Goal: Task Accomplishment & Management: Manage account settings

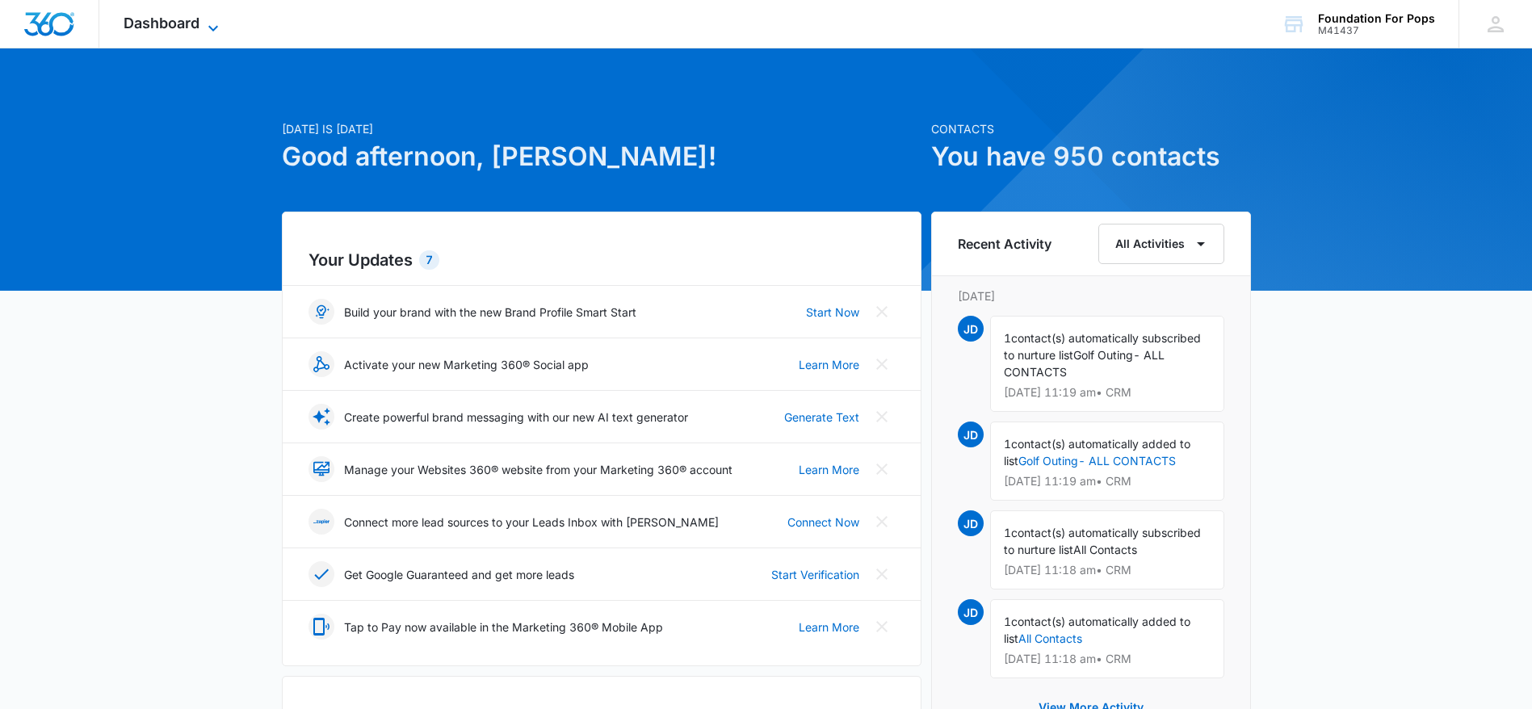
click at [209, 24] on icon at bounding box center [212, 28] width 19 height 19
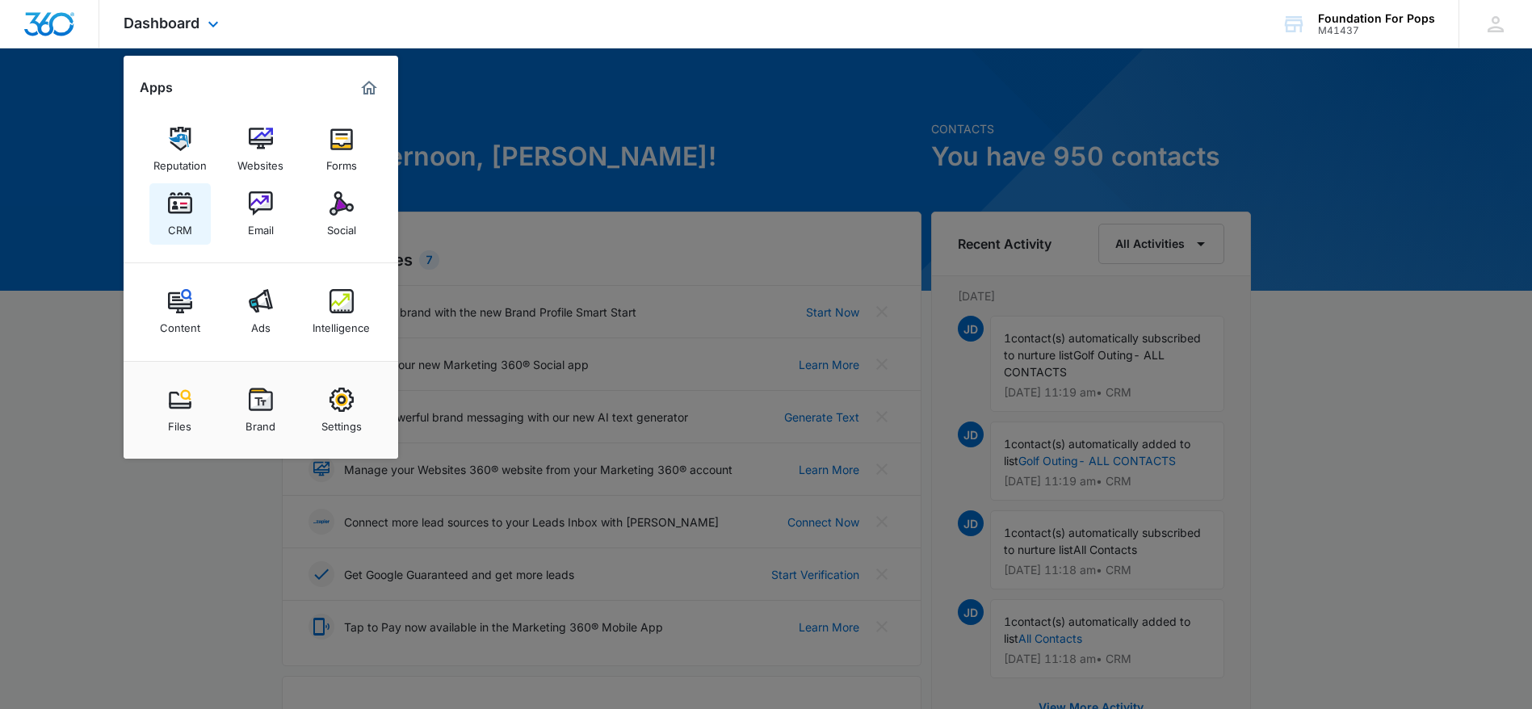
click at [186, 195] on img at bounding box center [180, 203] width 24 height 24
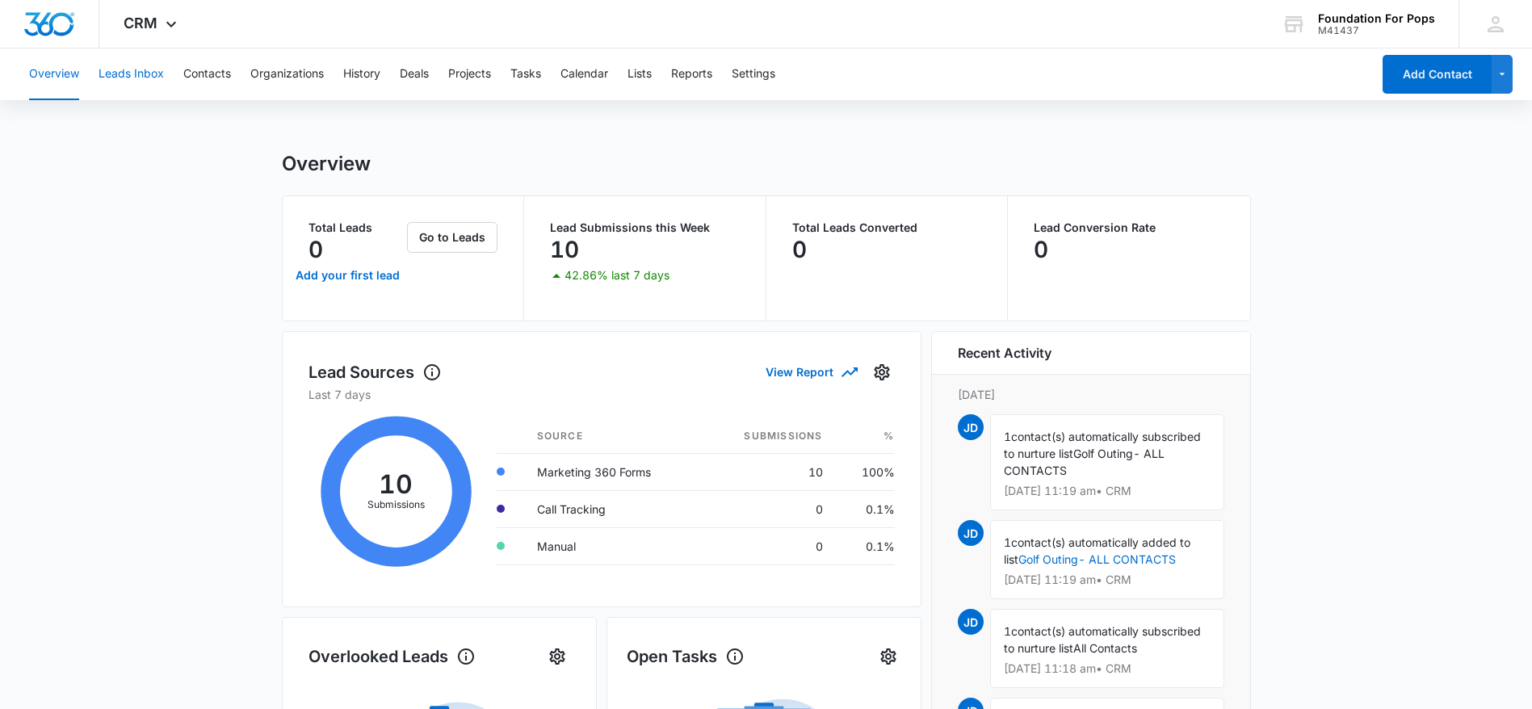
click at [136, 73] on button "Leads Inbox" at bounding box center [131, 74] width 65 height 52
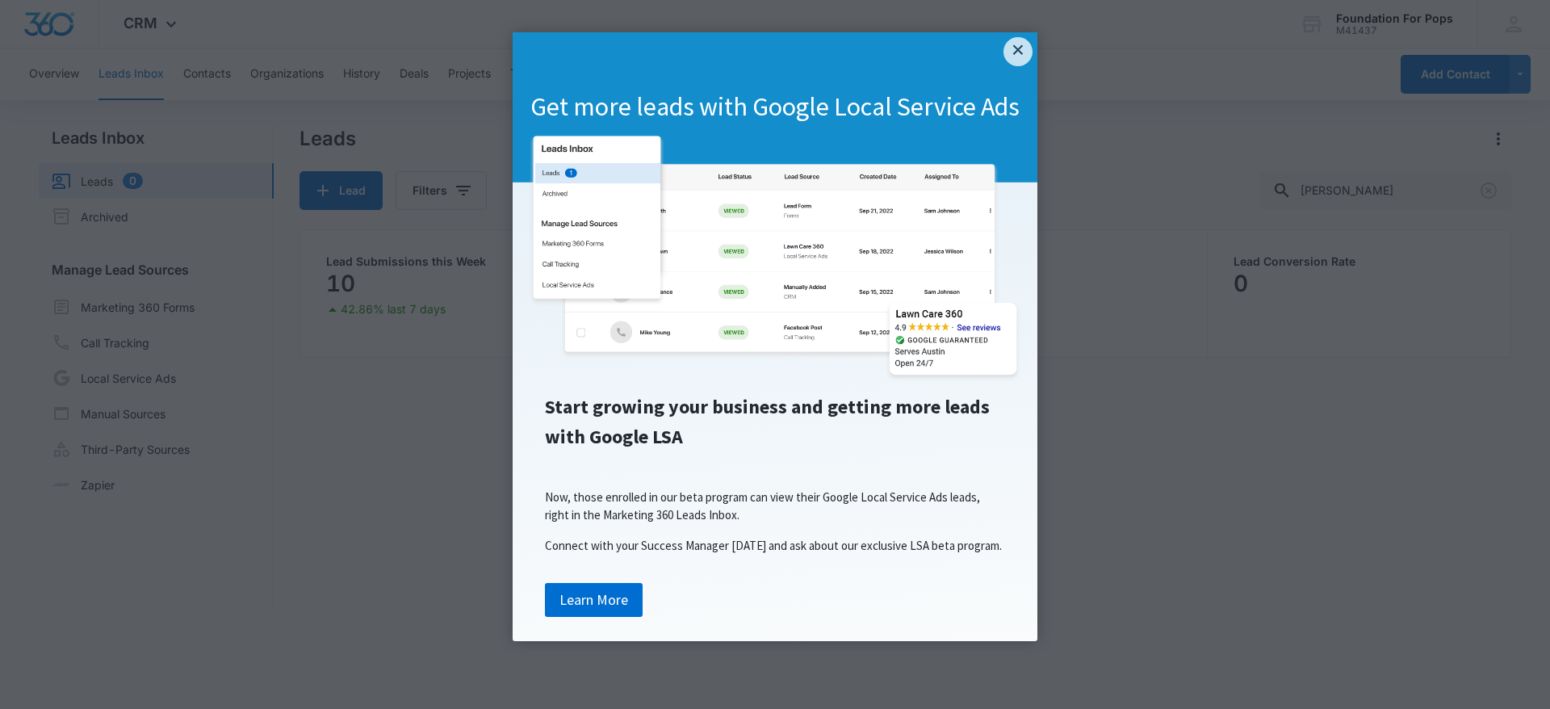
drag, startPoint x: 1017, startPoint y: 45, endPoint x: 982, endPoint y: 43, distance: 35.6
click at [1017, 45] on link "×" at bounding box center [1018, 51] width 29 height 29
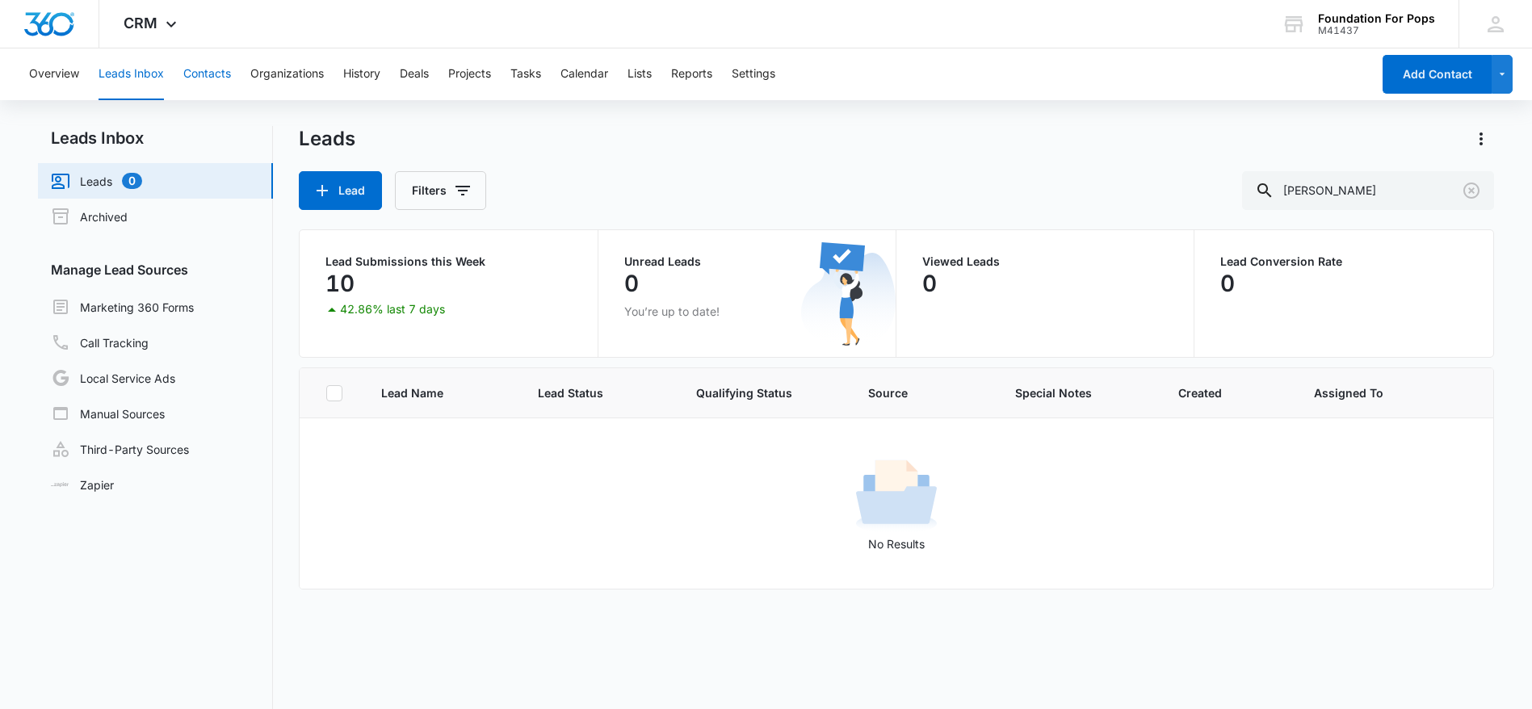
click at [216, 69] on button "Contacts" at bounding box center [207, 74] width 48 height 52
